Goal: Information Seeking & Learning: Learn about a topic

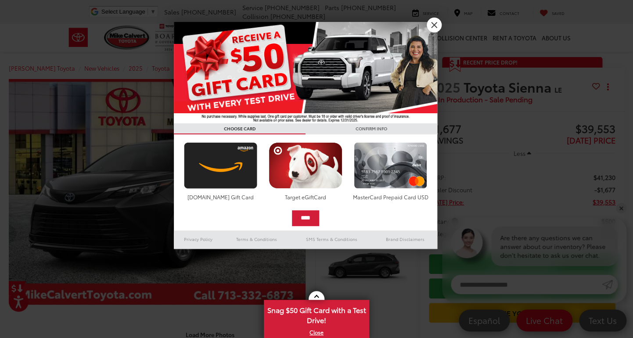
click at [434, 25] on link "X" at bounding box center [434, 25] width 15 height 15
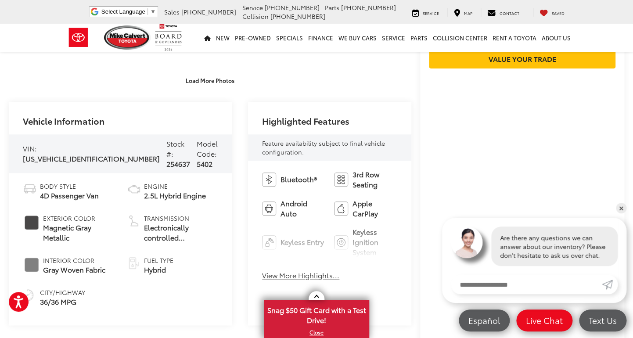
scroll to position [285, 0]
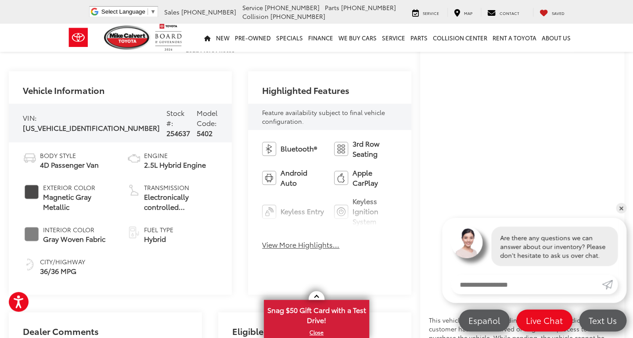
click at [295, 243] on button "View More Highlights..." at bounding box center [300, 245] width 77 height 10
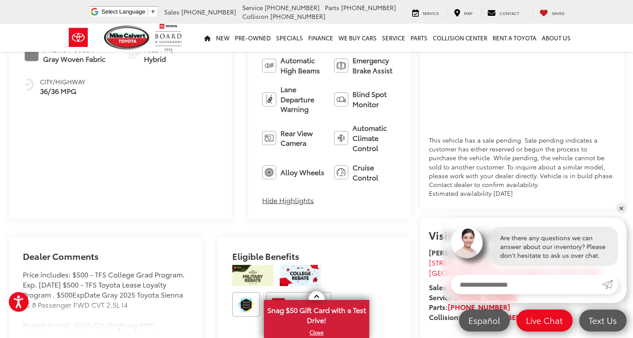
scroll to position [0, 0]
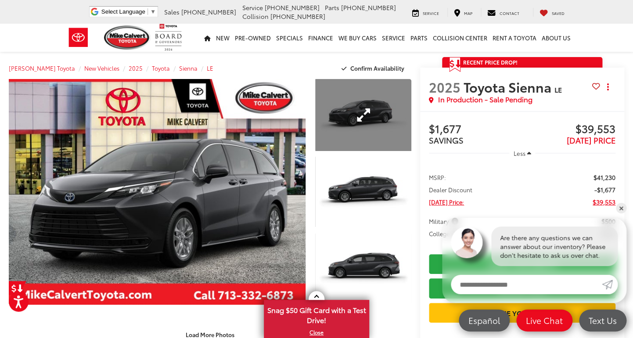
click at [377, 122] on link "Expand Photo 1" at bounding box center [363, 115] width 96 height 72
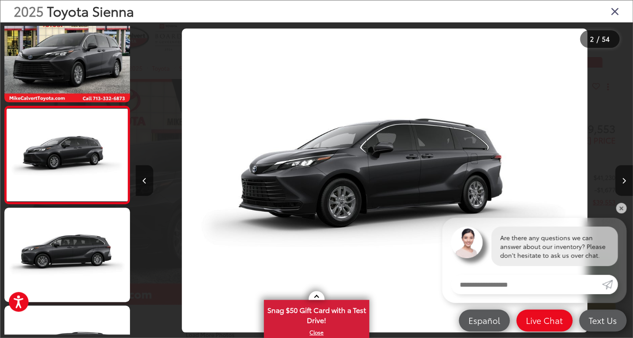
scroll to position [0, 496]
click at [618, 176] on button "Next image" at bounding box center [624, 180] width 18 height 31
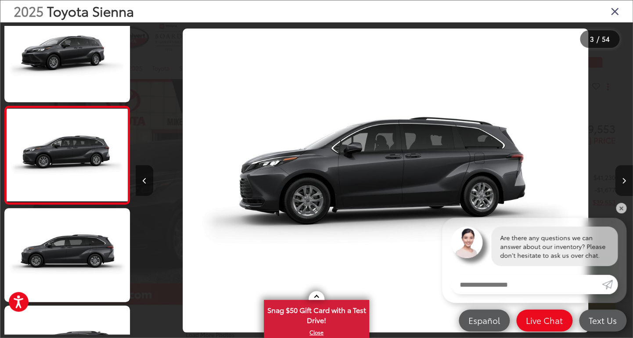
scroll to position [116, 0]
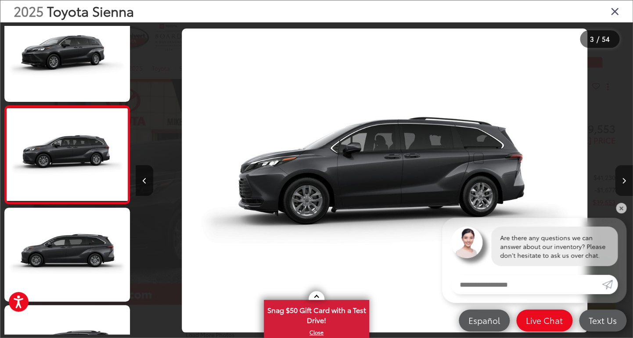
click at [618, 178] on button "Next image" at bounding box center [624, 180] width 18 height 31
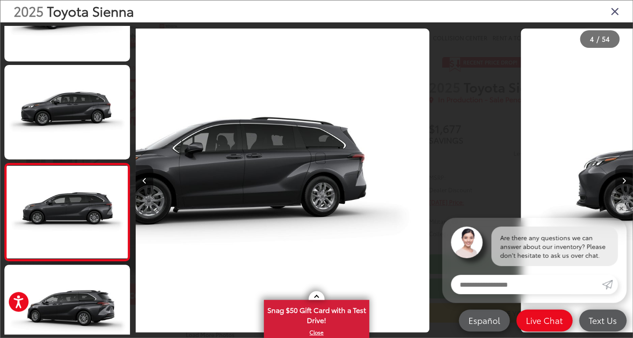
scroll to position [0, 0]
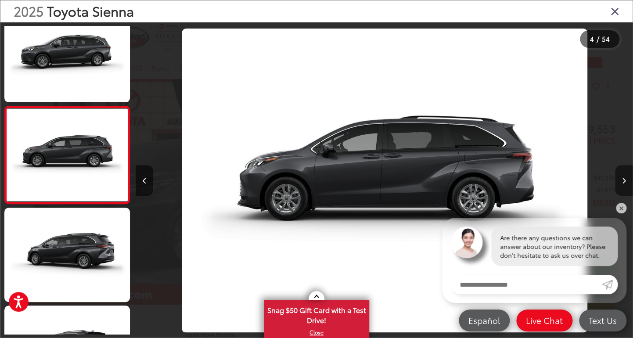
click at [618, 178] on button "Next image" at bounding box center [624, 180] width 18 height 31
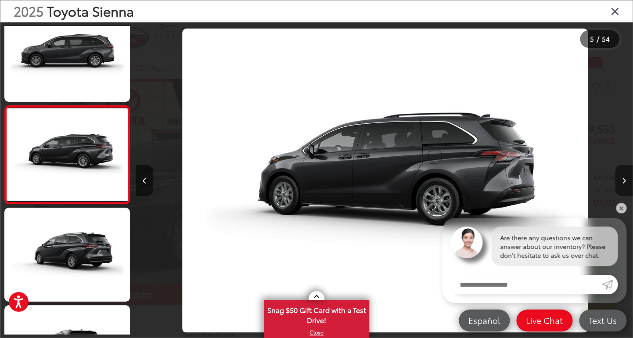
click at [618, 178] on button "Next image" at bounding box center [624, 180] width 18 height 31
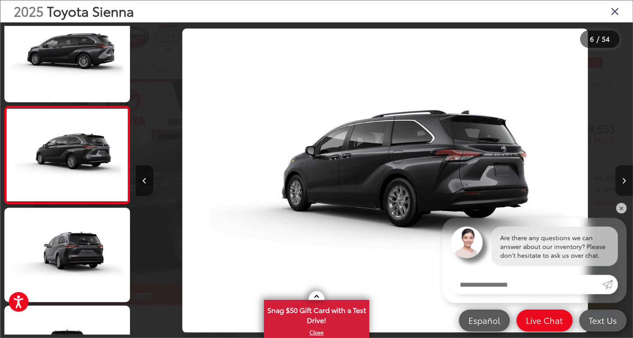
click at [618, 178] on button "Next image" at bounding box center [624, 180] width 18 height 31
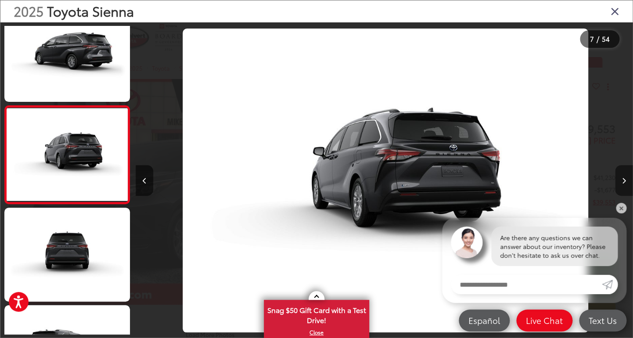
click at [618, 178] on button "Next image" at bounding box center [624, 180] width 18 height 31
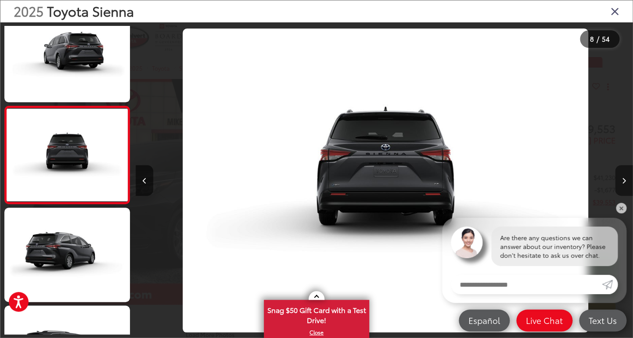
click at [618, 178] on button "Next image" at bounding box center [624, 180] width 18 height 31
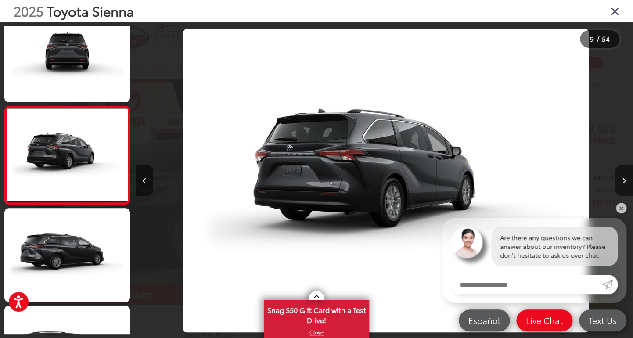
click at [618, 178] on button "Next image" at bounding box center [624, 180] width 18 height 31
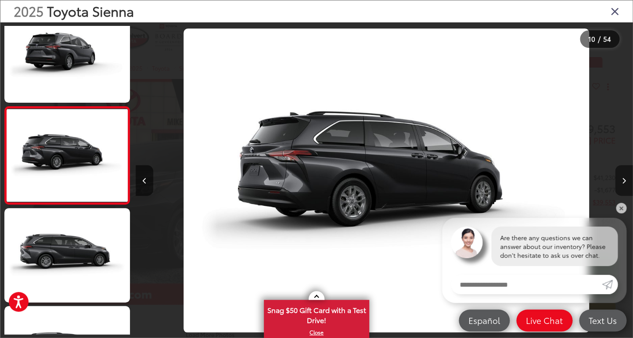
click at [618, 178] on button "Next image" at bounding box center [624, 180] width 18 height 31
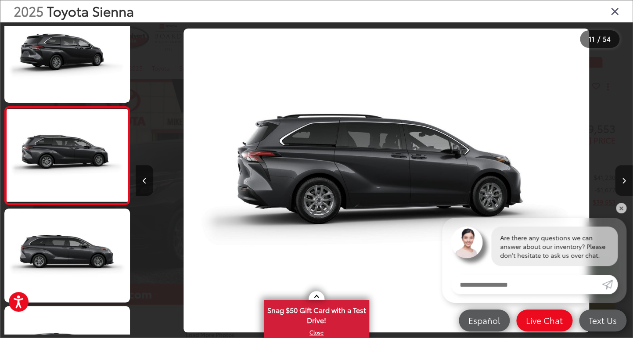
click at [618, 178] on button "Next image" at bounding box center [624, 180] width 18 height 31
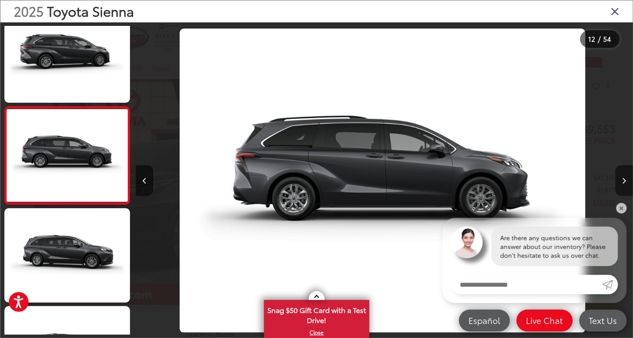
click at [618, 178] on button "Next image" at bounding box center [624, 180] width 18 height 31
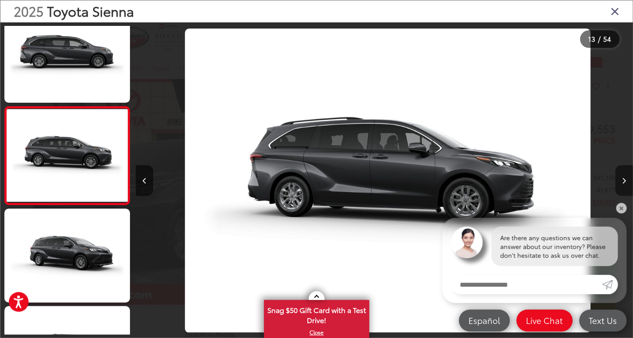
click at [618, 178] on button "Next image" at bounding box center [624, 180] width 18 height 31
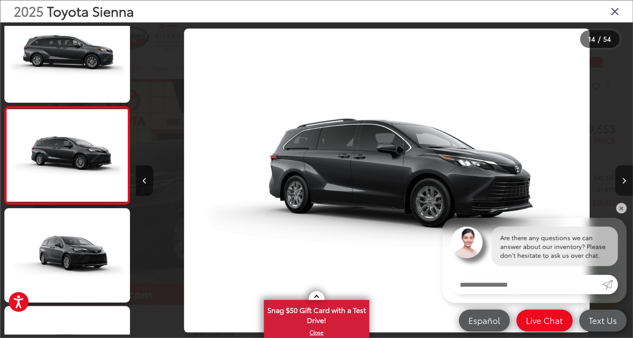
click at [618, 178] on button "Next image" at bounding box center [624, 180] width 18 height 31
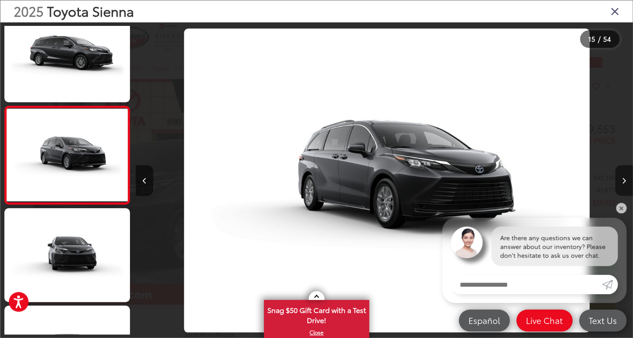
click at [618, 178] on button "Next image" at bounding box center [624, 180] width 18 height 31
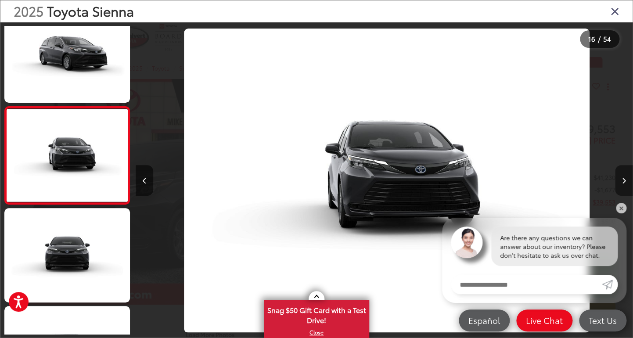
click at [618, 178] on button "Next image" at bounding box center [624, 180] width 18 height 31
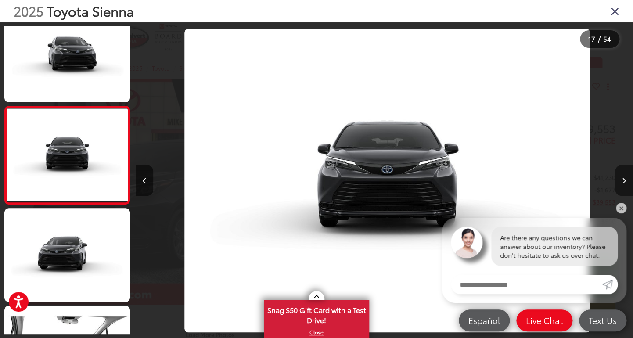
click at [618, 178] on button "Next image" at bounding box center [624, 180] width 18 height 31
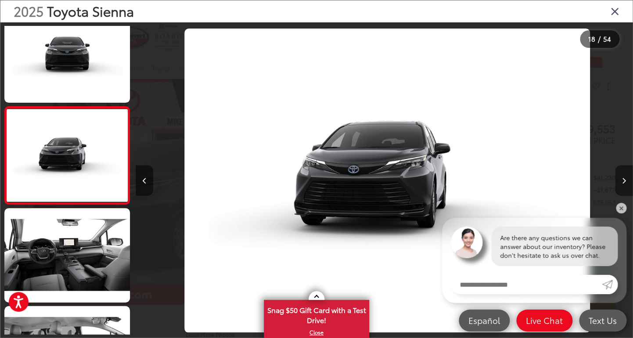
click at [618, 178] on button "Next image" at bounding box center [624, 180] width 18 height 31
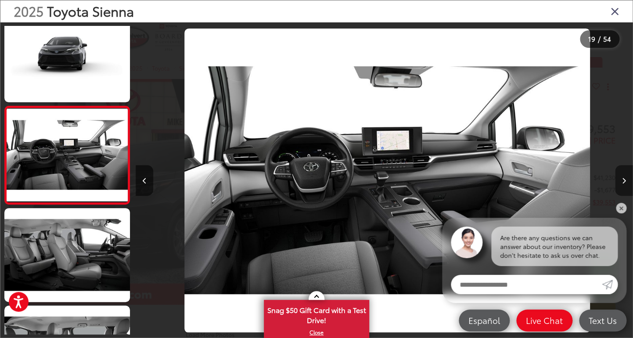
click at [618, 178] on button "Next image" at bounding box center [624, 180] width 18 height 31
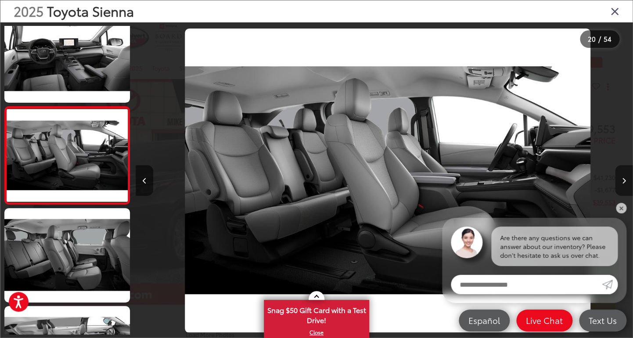
click at [618, 178] on button "Next image" at bounding box center [624, 180] width 18 height 31
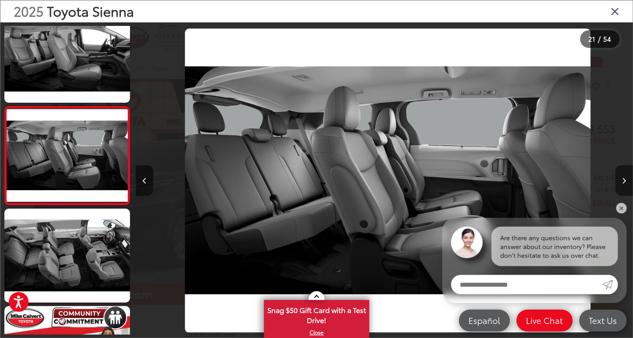
click at [618, 178] on button "Next image" at bounding box center [624, 180] width 18 height 31
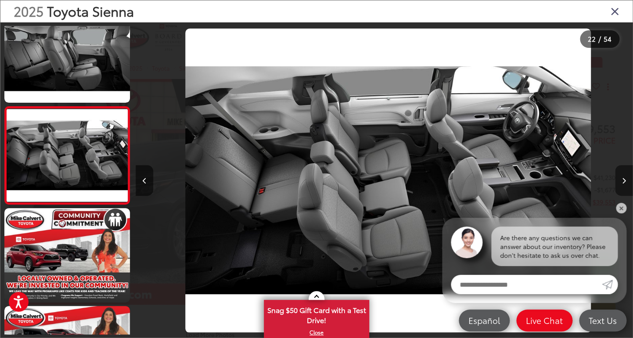
click at [618, 178] on button "Next image" at bounding box center [624, 180] width 18 height 31
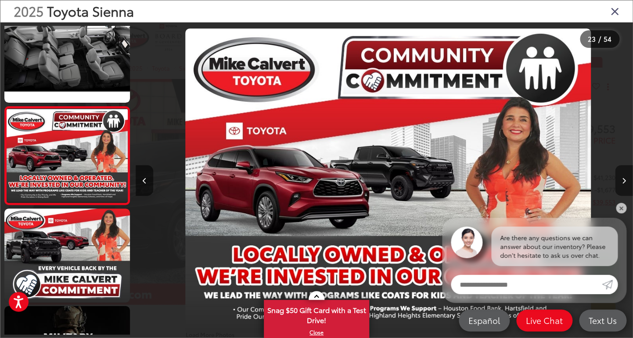
click at [618, 178] on button "Next image" at bounding box center [624, 180] width 18 height 31
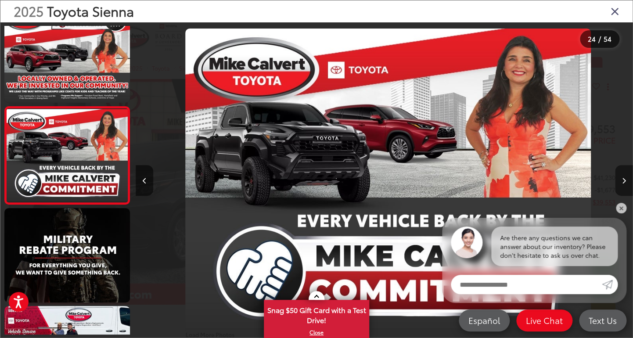
click at [623, 190] on button "Next image" at bounding box center [624, 180] width 18 height 31
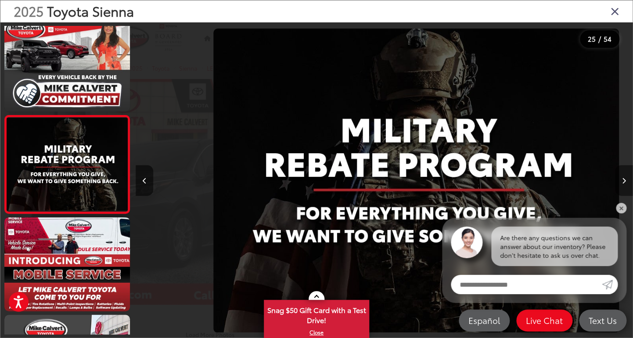
click at [623, 190] on button "Next image" at bounding box center [624, 180] width 18 height 31
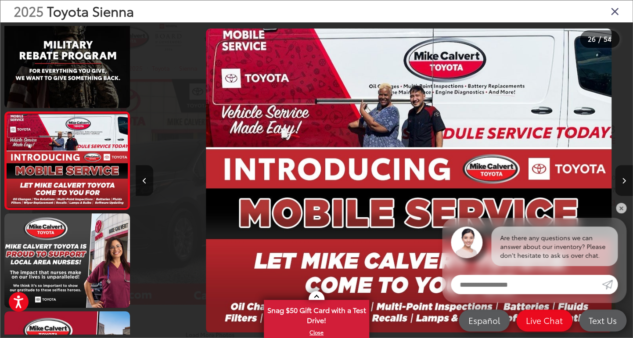
click at [623, 190] on button "Next image" at bounding box center [624, 180] width 18 height 31
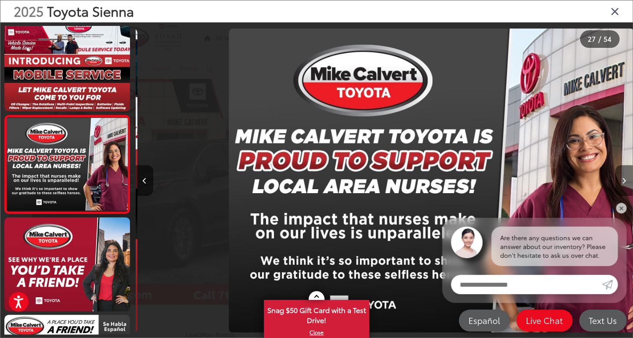
click at [623, 190] on button "Next image" at bounding box center [624, 180] width 18 height 31
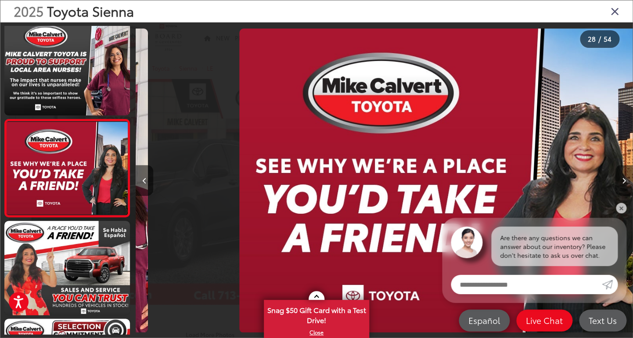
click at [623, 190] on button "Next image" at bounding box center [624, 180] width 18 height 31
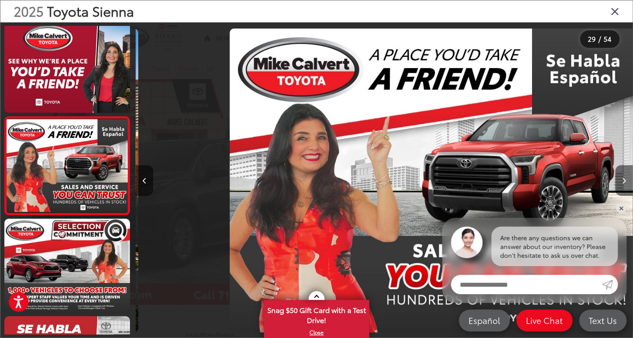
click at [623, 190] on button "Next image" at bounding box center [624, 180] width 18 height 31
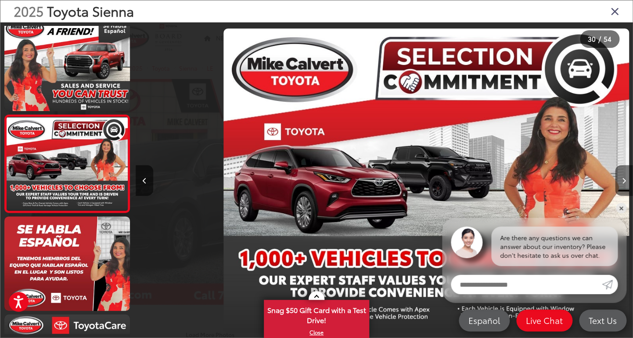
click at [623, 190] on button "Next image" at bounding box center [624, 180] width 18 height 31
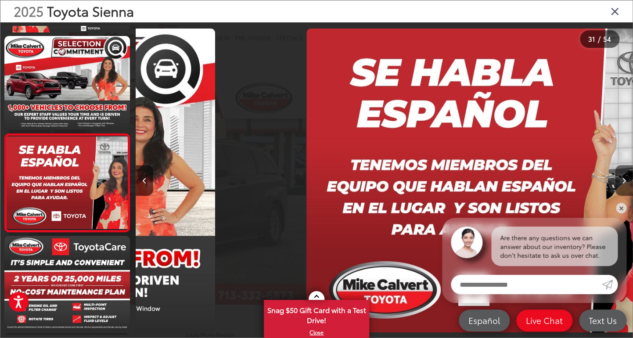
click at [623, 190] on button "Next image" at bounding box center [624, 180] width 18 height 31
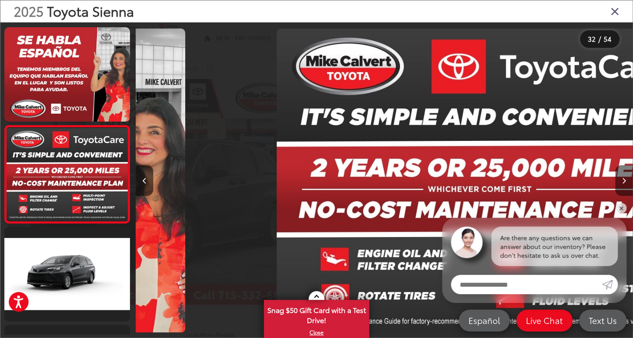
click at [623, 190] on button "Next image" at bounding box center [624, 180] width 18 height 31
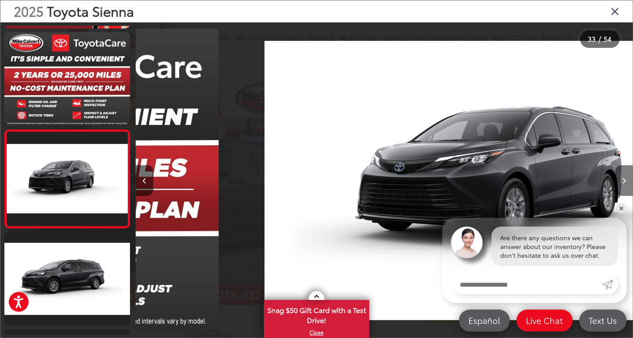
click at [623, 190] on button "Next image" at bounding box center [624, 180] width 18 height 31
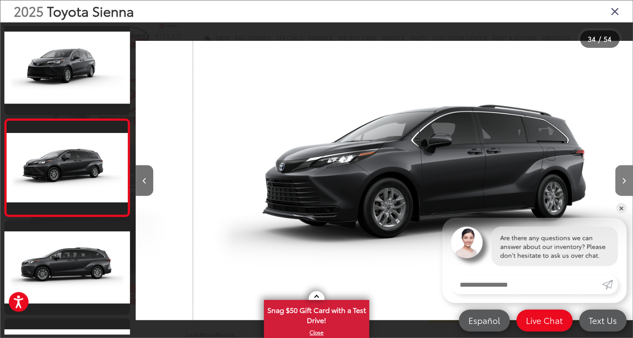
click at [623, 190] on button "Next image" at bounding box center [624, 180] width 18 height 31
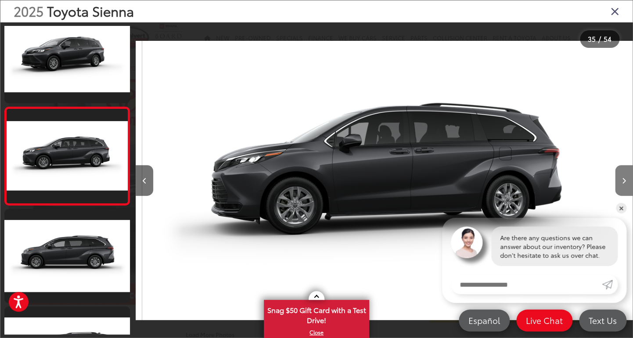
click at [623, 190] on button "Next image" at bounding box center [624, 180] width 18 height 31
